Goal: Navigation & Orientation: Find specific page/section

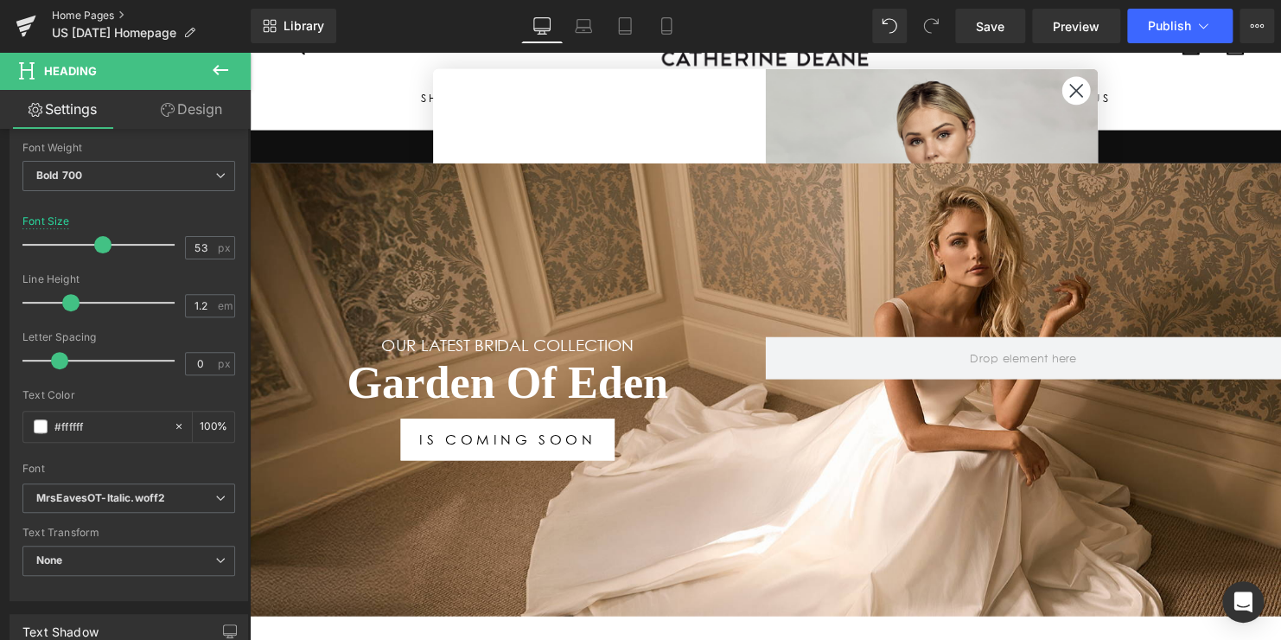
click at [79, 14] on link "Home Pages" at bounding box center [151, 16] width 199 height 14
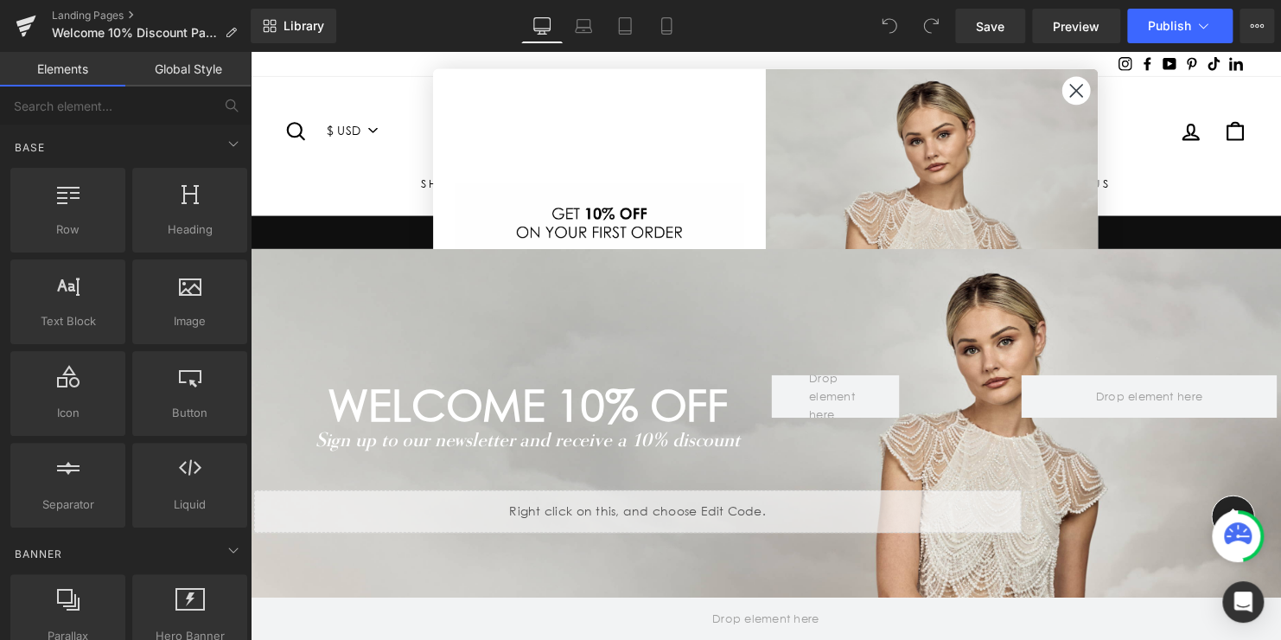
click at [1094, 86] on circle "Close dialog" at bounding box center [1088, 91] width 29 height 29
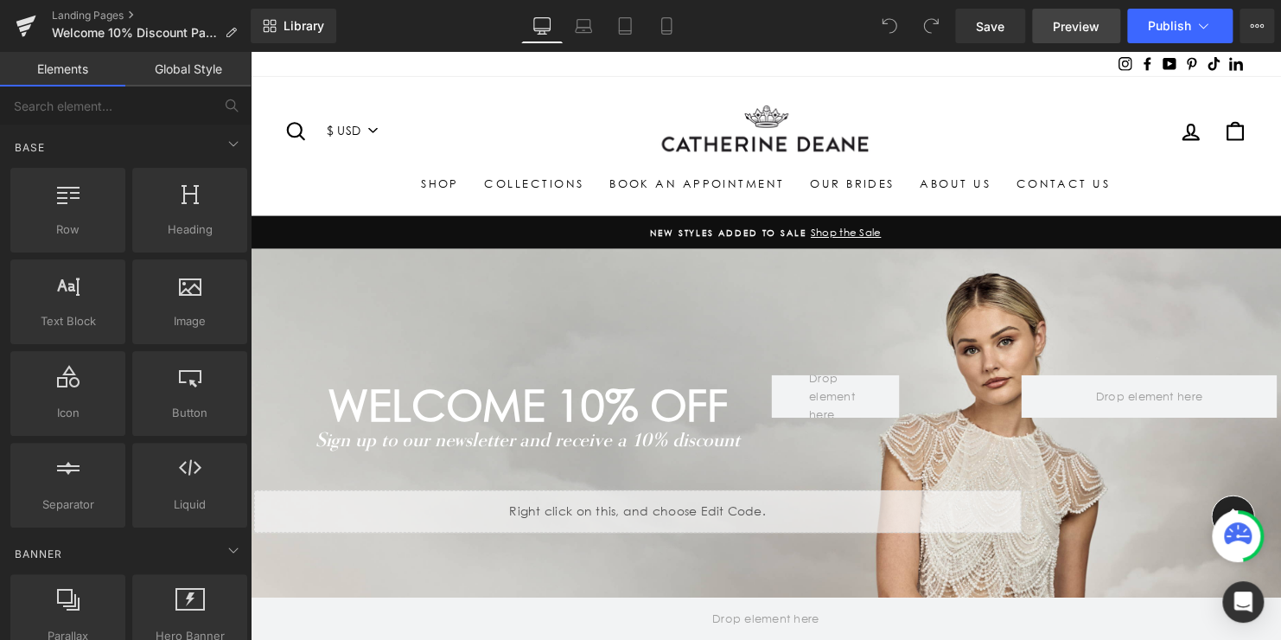
click at [1075, 24] on span "Preview" at bounding box center [1076, 26] width 47 height 18
